Goal: Information Seeking & Learning: Check status

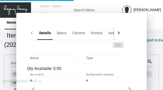
type input "Key Cards - 2 Lots"
type input "Inventory"
type input "4,000"
type input "10,000"
type input "$ 0.55072"
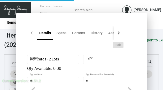
type input "Overseas"
type input "1,000"
type input "2,000"
type input "$ 0.167"
type input "$ 0.14"
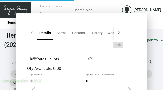
checkbox input "true"
type input "United States Dollar $"
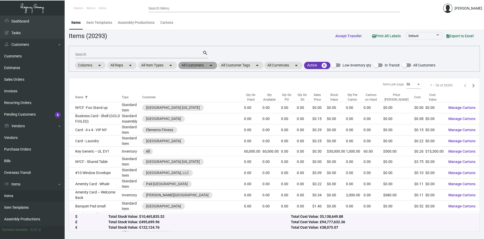
click at [210, 63] on mat-icon "arrow_drop_down" at bounding box center [211, 65] width 6 height 6
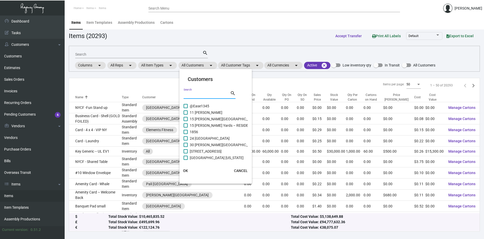
click at [201, 95] on input "Search" at bounding box center [206, 95] width 47 height 4
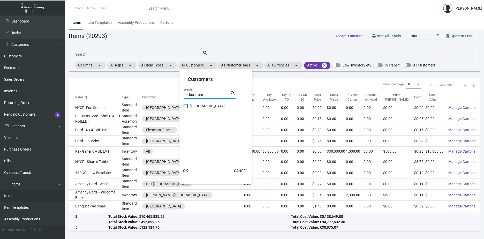
type input "harbor front"
click at [186, 106] on span at bounding box center [185, 106] width 4 height 4
click at [186, 108] on input "[GEOGRAPHIC_DATA]" at bounding box center [185, 108] width 0 height 0
checkbox input "true"
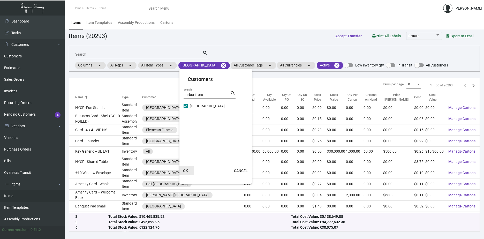
click at [186, 170] on span "OK" at bounding box center [185, 170] width 5 height 4
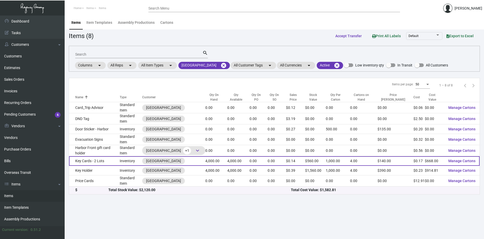
click at [98, 158] on td "Key Cards - 2 Lots" at bounding box center [94, 161] width 51 height 10
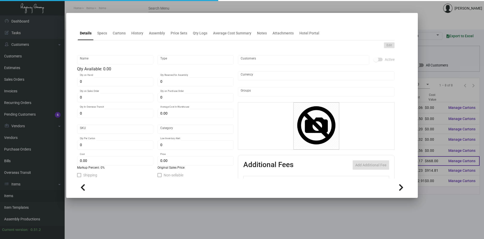
type input "Key Cards - 2 Lots"
type input "Inventory"
type input "4,000"
type input "10,000"
type input "$ 0.55072"
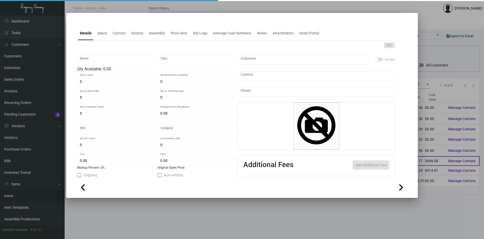
type input "Overseas"
type input "1,000"
type input "2,000"
type input "$ 0.167"
type input "$ 0.14"
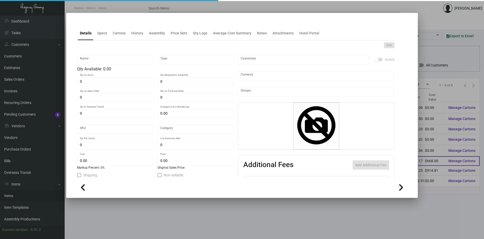
checkbox input "true"
type input "United States Dollar $"
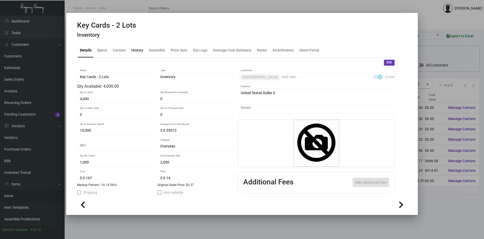
click at [137, 50] on div "History" at bounding box center [137, 50] width 12 height 5
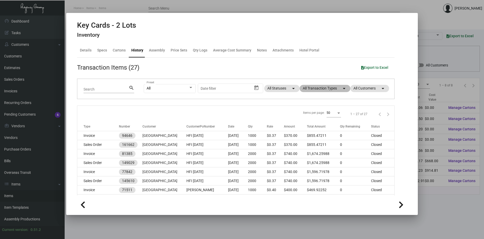
click at [311, 89] on mat-chip "All Transaction Types arrow_drop_down" at bounding box center [324, 88] width 51 height 7
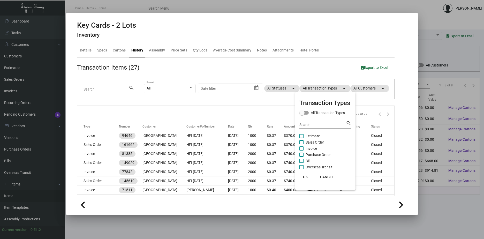
click at [302, 154] on span at bounding box center [301, 154] width 4 height 4
click at [301, 157] on input "Purchase Order" at bounding box center [301, 157] width 0 height 0
checkbox input "true"
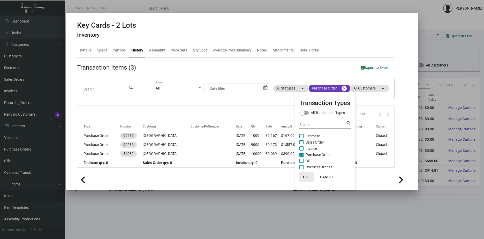
click at [305, 176] on span "OK" at bounding box center [305, 177] width 5 height 4
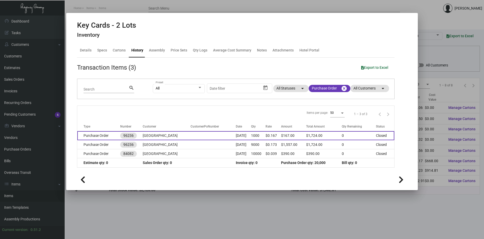
click at [147, 136] on td "[GEOGRAPHIC_DATA]" at bounding box center [167, 135] width 48 height 9
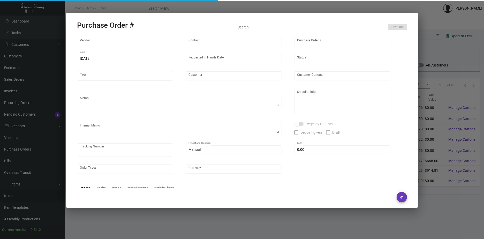
type input "Nexqo"
type input "[PERSON_NAME]"
type input "96236"
type input "[DATE]"
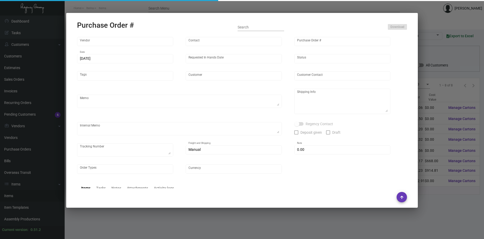
type input "[GEOGRAPHIC_DATA]"
type textarea "1K AIR 9K BOAT to [GEOGRAPHIC_DATA]."
type textarea "Regency Group NJ - [PERSON_NAME] [STREET_ADDRESS]"
checkbox input "true"
type input "$ 0.00"
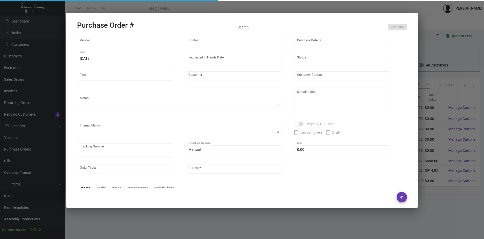
type input "United States Dollar $"
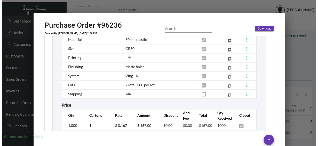
scroll to position [362, 0]
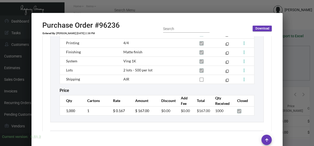
click at [297, 74] on div at bounding box center [157, 73] width 314 height 146
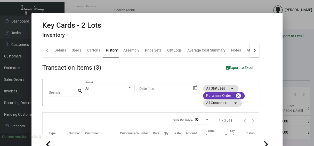
click at [291, 66] on div at bounding box center [157, 73] width 314 height 146
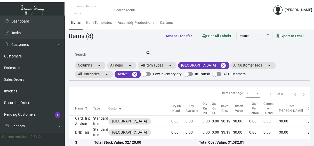
click at [101, 54] on input "Search" at bounding box center [110, 54] width 71 height 4
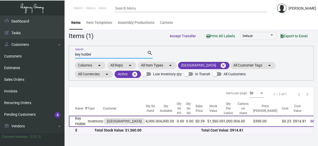
type input "key holder"
click at [78, 120] on td "Key Holder" at bounding box center [78, 120] width 19 height 11
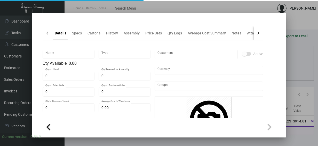
type input "Key Holder"
type input "Inventory"
type input "4,000"
type input "$ 0.55072"
type input "Standard"
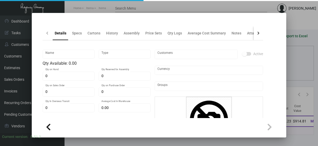
type input "1,000"
type input "$ 0.2287"
type input "$ 0.39"
checkbox input "true"
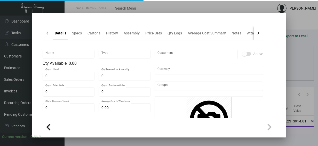
checkbox input "true"
type input "United States Dollar $"
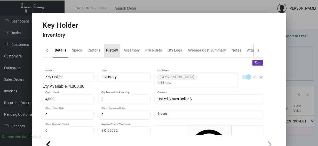
click at [112, 50] on div "History" at bounding box center [112, 50] width 12 height 5
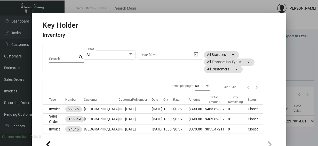
scroll to position [26, 0]
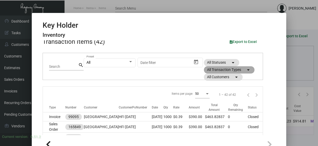
click at [247, 73] on mat-icon "arrow_drop_down" at bounding box center [248, 70] width 6 height 6
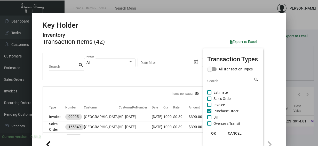
click at [210, 110] on span at bounding box center [209, 111] width 4 height 4
click at [210, 113] on input "Purchase Order" at bounding box center [209, 113] width 0 height 0
click at [210, 110] on span at bounding box center [209, 111] width 4 height 4
click at [210, 113] on input "Purchase Order" at bounding box center [209, 113] width 0 height 0
checkbox input "true"
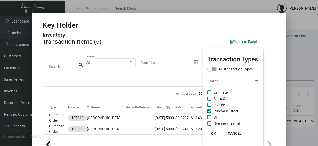
click at [214, 131] on span "OK" at bounding box center [213, 133] width 5 height 4
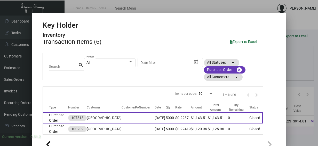
click at [155, 113] on td "Oct 14, 2024" at bounding box center [160, 117] width 11 height 11
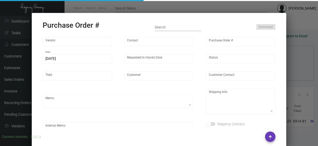
type input "Team Concept"
type input "Branden Harris"
type input "107813"
type input "10/14/2024"
type input "10/28/2024"
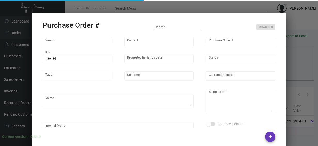
type input "[GEOGRAPHIC_DATA]"
type textarea "PLEASE KINDLY EXPEDITE AS MUCH AS POSSIBLE ~ ***ANY PRICE DISCREPANCY MUST BE C…"
type textarea "Regency Group NJ - [PERSON_NAME] [STREET_ADDRESS]"
type textarea "10.14 - Requested to expedite but requires 10-12 BD until ready to ship. Label …"
checkbox input "true"
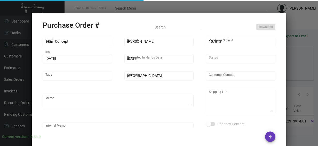
type textarea "multiple tracking numbers, see below."
type input "$ 0.00"
type input "United States Dollar $"
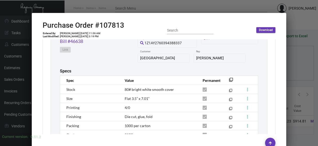
scroll to position [310, 0]
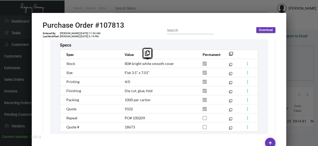
copy span "80# bright white smooth cover"
drag, startPoint x: 174, startPoint y: 64, endPoint x: 124, endPoint y: 65, distance: 49.9
click at [124, 65] on td "80# bright white smooth cover" at bounding box center [159, 63] width 78 height 9
drag, startPoint x: 152, startPoint y: 75, endPoint x: 115, endPoint y: 74, distance: 37.2
click at [115, 74] on tr "Size Flat 3.5” x 7.01” filter_none" at bounding box center [159, 72] width 198 height 9
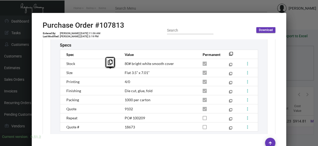
copy tr "Flat 3.5” x 7.01”"
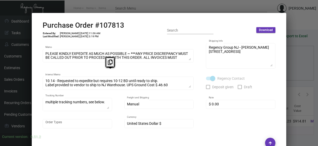
scroll to position [0, 0]
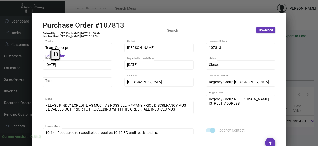
click at [31, 65] on div "Key Holder Inventory Details Specs Cartons History Assembly Price Sets Qty Logs…" at bounding box center [159, 73] width 318 height 146
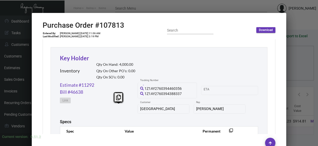
scroll to position [231, 0]
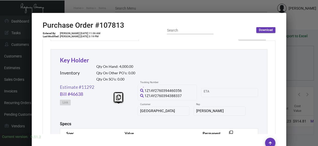
click at [81, 88] on link "Estimate #11292" at bounding box center [77, 86] width 34 height 7
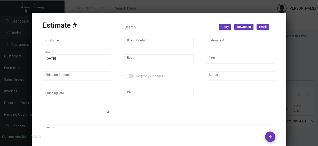
type input "[GEOGRAPHIC_DATA]"
type input "Jillian Hughes"
type input "11292"
type input "10/6/2024"
type input "Kyle Kliebhan"
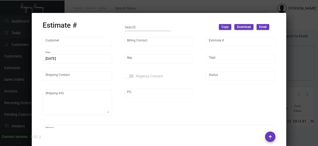
type input "Monica Smith"
type input "United States Dollar $"
type input "$ 0.00"
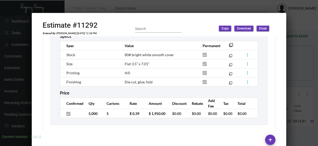
scroll to position [351, 0]
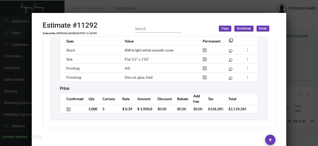
click at [297, 66] on div at bounding box center [159, 73] width 318 height 146
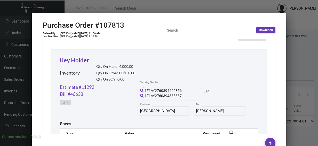
click at [302, 61] on div at bounding box center [159, 73] width 318 height 146
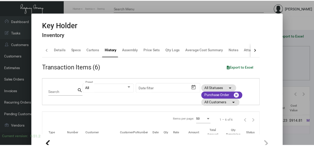
scroll to position [0, 0]
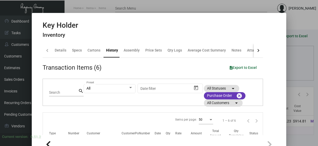
click at [307, 58] on div at bounding box center [159, 73] width 318 height 146
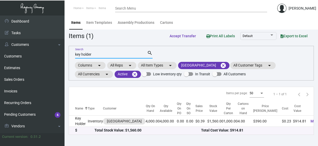
click at [105, 55] on input "key holder" at bounding box center [111, 54] width 72 height 4
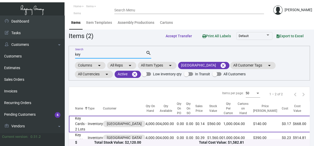
type input "key"
click at [101, 128] on td "Inventory" at bounding box center [95, 123] width 15 height 17
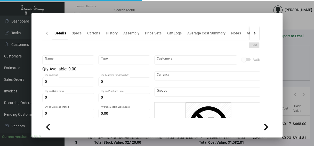
type input "Key Cards - 2 Lots"
type input "Inventory"
type input "4,000"
type input "10,000"
type input "$ 0.55072"
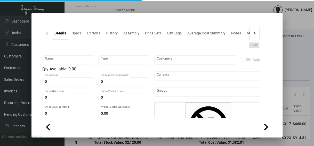
type input "Overseas"
type input "1,000"
type input "2,000"
type input "$ 0.167"
type input "$ 0.14"
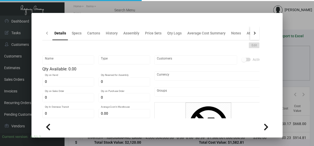
checkbox input "true"
type input "United States Dollar $"
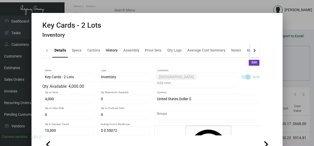
click at [114, 49] on div "History" at bounding box center [112, 50] width 12 height 5
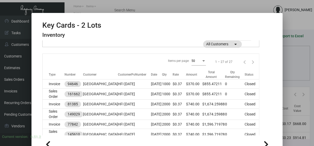
scroll to position [26, 0]
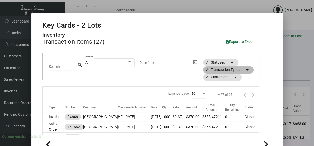
click at [221, 71] on mat-chip "All Transaction Types arrow_drop_down" at bounding box center [228, 69] width 51 height 7
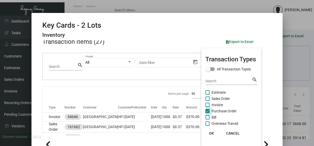
click at [207, 110] on span at bounding box center [208, 111] width 4 height 4
click at [207, 113] on input "Purchase Order" at bounding box center [207, 113] width 0 height 0
click at [207, 110] on span at bounding box center [208, 111] width 4 height 4
click at [207, 113] on input "Purchase Order" at bounding box center [207, 113] width 0 height 0
checkbox input "true"
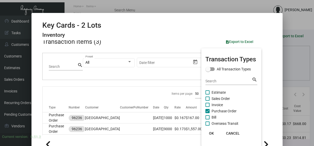
click at [212, 132] on span "OK" at bounding box center [211, 133] width 5 height 4
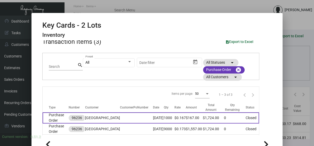
click at [100, 116] on td "[GEOGRAPHIC_DATA]" at bounding box center [102, 117] width 35 height 11
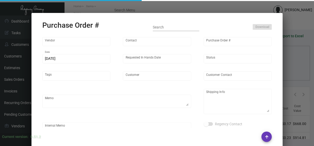
type input "Nexqo"
type input "[PERSON_NAME]"
type input "96236"
type input "[DATE]"
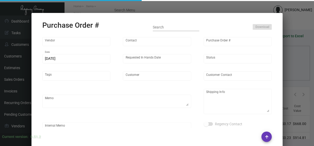
type input "[GEOGRAPHIC_DATA]"
type textarea "1K AIR 9K BOAT to [GEOGRAPHIC_DATA]."
type textarea "Regency Group NJ - [PERSON_NAME] [STREET_ADDRESS]"
checkbox input "true"
type input "$ 0.00"
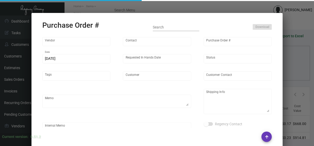
type input "United States Dollar $"
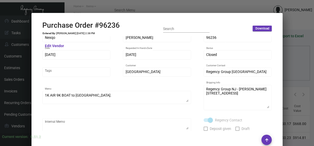
scroll to position [0, 0]
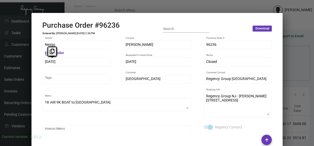
click at [32, 61] on mat-dialog-container "Purchase Order #96236 Entered By: [PERSON_NAME] [DATE] 2:38 PM Search Download …" at bounding box center [158, 80] width 252 height 134
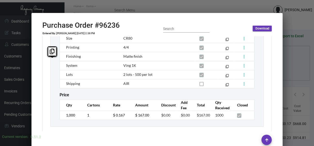
scroll to position [362, 0]
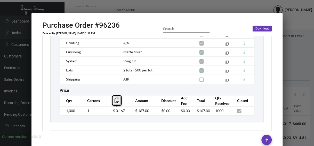
click at [105, 119] on div "Key Cards - 2 Lots Inventory Qty On Hand: 4,000.00 Qty On Other PO’s: 0.00 Qty …" at bounding box center [157, 27] width 214 height 190
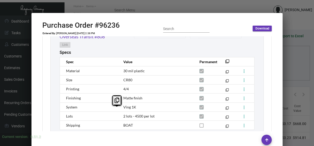
scroll to position [462, 0]
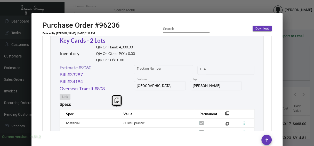
click at [81, 66] on link "Estimate #9060" at bounding box center [76, 67] width 32 height 7
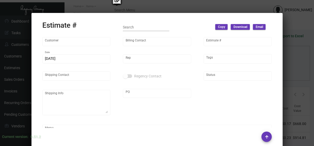
type input "[GEOGRAPHIC_DATA]"
type input "Jillian Hughes"
type input "9060"
type input "1/26/2023"
type input "[PERSON_NAME]"
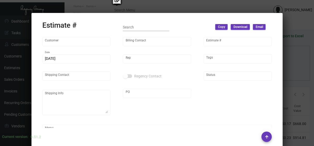
type textarea "1K air 9K boat"
type input "United States Dollar $"
type input "$ 0.00"
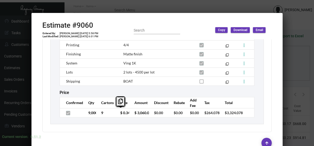
scroll to position [0, 1]
click at [135, 115] on tr "9,000 9 $ 0.34 $ 3,060.00 $0.00 $0.00 $0.00 $264.078 $3,324.078" at bounding box center [157, 112] width 195 height 9
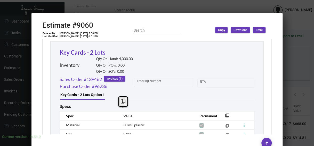
scroll to position [260, 0]
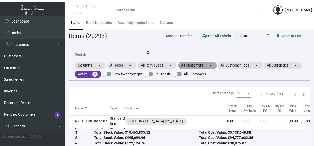
click at [191, 63] on mat-chip "All Customers arrow_drop_down" at bounding box center [197, 65] width 39 height 7
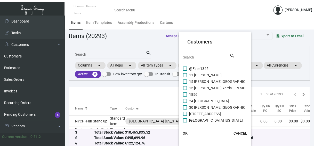
click at [193, 58] on input "Search" at bounding box center [206, 57] width 47 height 4
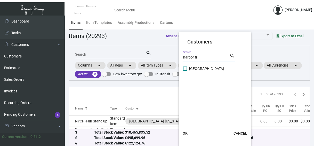
type input "harbor fr"
click at [186, 71] on label "[GEOGRAPHIC_DATA]" at bounding box center [203, 68] width 41 height 6
click at [185, 71] on input "[GEOGRAPHIC_DATA]" at bounding box center [185, 71] width 0 height 0
checkbox input "true"
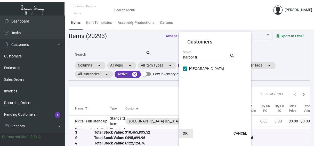
click at [185, 133] on span "OK" at bounding box center [185, 133] width 5 height 4
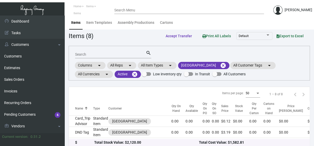
click at [93, 57] on div "Search" at bounding box center [110, 54] width 71 height 8
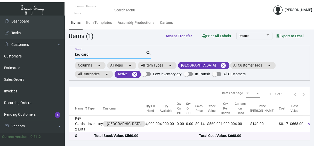
scroll to position [1, 0]
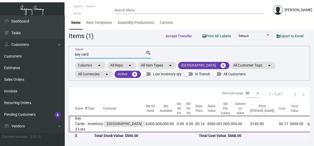
type input "key card"
click at [81, 121] on td "Key Cards - 2 Lots" at bounding box center [78, 123] width 19 height 17
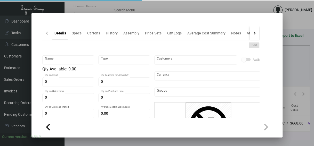
type input "Key Cards - 2 Lots"
type input "Inventory"
type input "4,000"
type input "10,000"
type input "$ 0.55072"
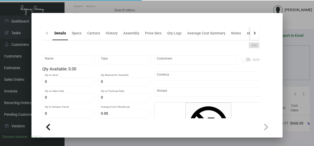
type input "Overseas"
type input "1,000"
type input "2,000"
type input "$ 0.167"
type input "$ 0.14"
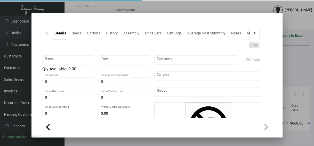
checkbox input "true"
type input "United States Dollar $"
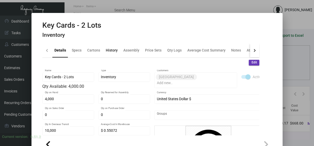
click at [106, 50] on div "History" at bounding box center [112, 50] width 12 height 5
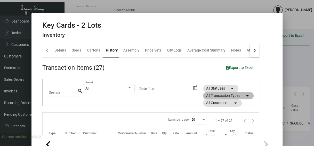
click at [218, 98] on mat-chip "All Transaction Types arrow_drop_down" at bounding box center [228, 95] width 51 height 7
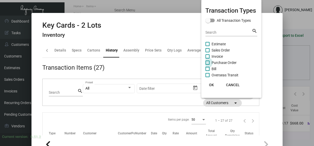
click at [211, 62] on label "Purchase Order" at bounding box center [221, 62] width 31 height 6
click at [208, 65] on input "Purchase Order" at bounding box center [207, 65] width 0 height 0
checkbox input "true"
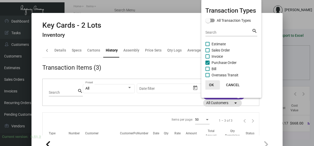
click at [213, 83] on span "OK" at bounding box center [211, 85] width 5 height 4
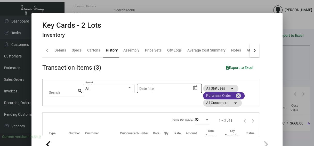
scroll to position [50, 0]
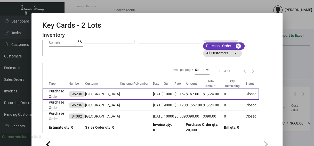
click at [104, 90] on td "[GEOGRAPHIC_DATA]" at bounding box center [102, 93] width 35 height 11
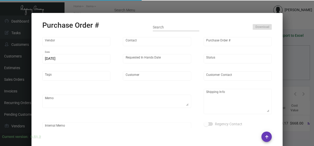
type input "Nexqo"
type input "[PERSON_NAME]"
type input "96236"
type input "[DATE]"
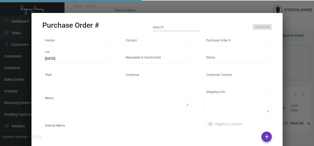
type input "[GEOGRAPHIC_DATA]"
type textarea "1K AIR 9K BOAT to [GEOGRAPHIC_DATA]."
type textarea "Regency Group NJ - [PERSON_NAME] [STREET_ADDRESS]"
checkbox input "true"
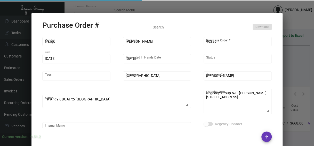
type input "$ 0.00"
type input "United States Dollar $"
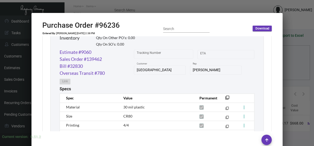
scroll to position [284, 0]
